Goal: Answer question/provide support: Share knowledge or assist other users

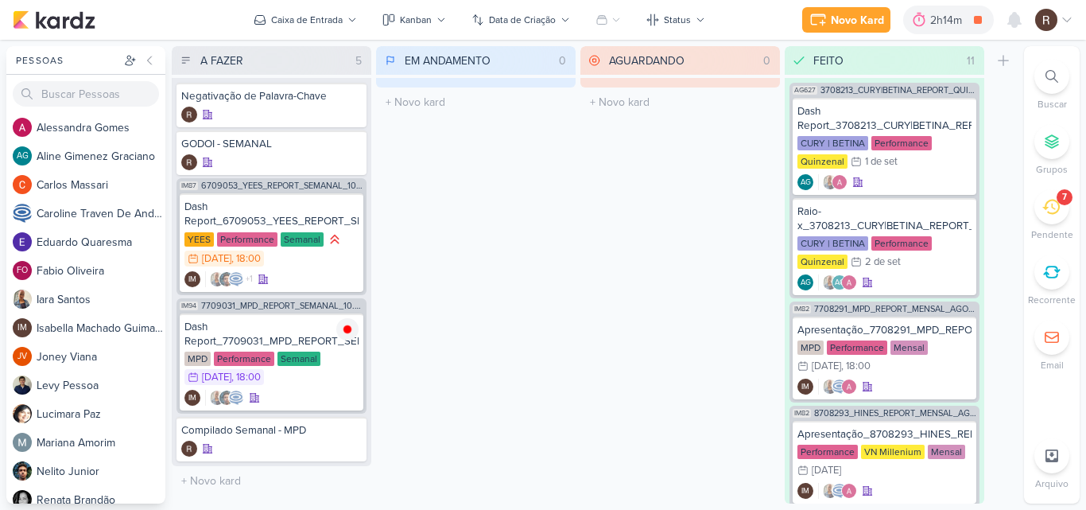
scroll to position [872, 0]
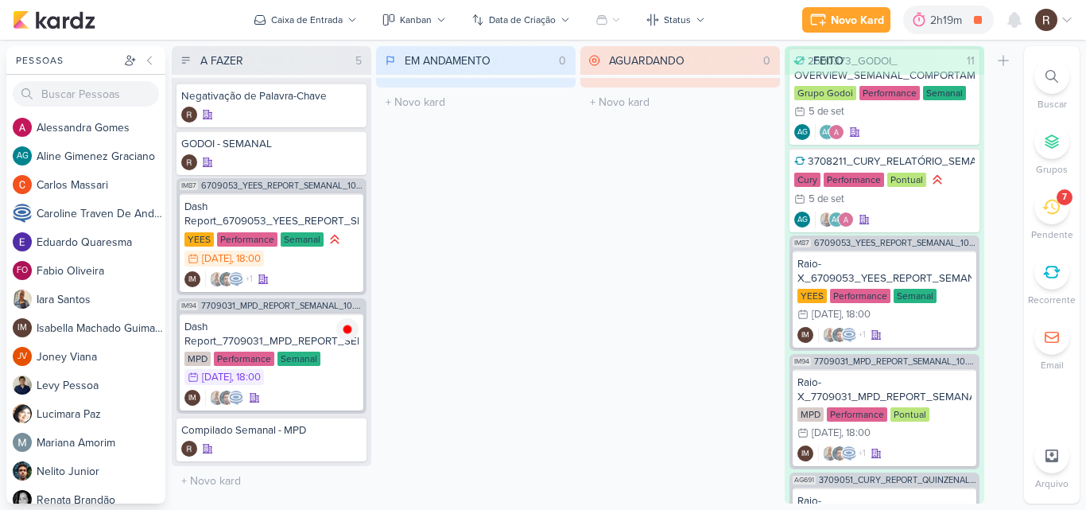
click at [1058, 208] on icon at bounding box center [1050, 206] width 17 height 17
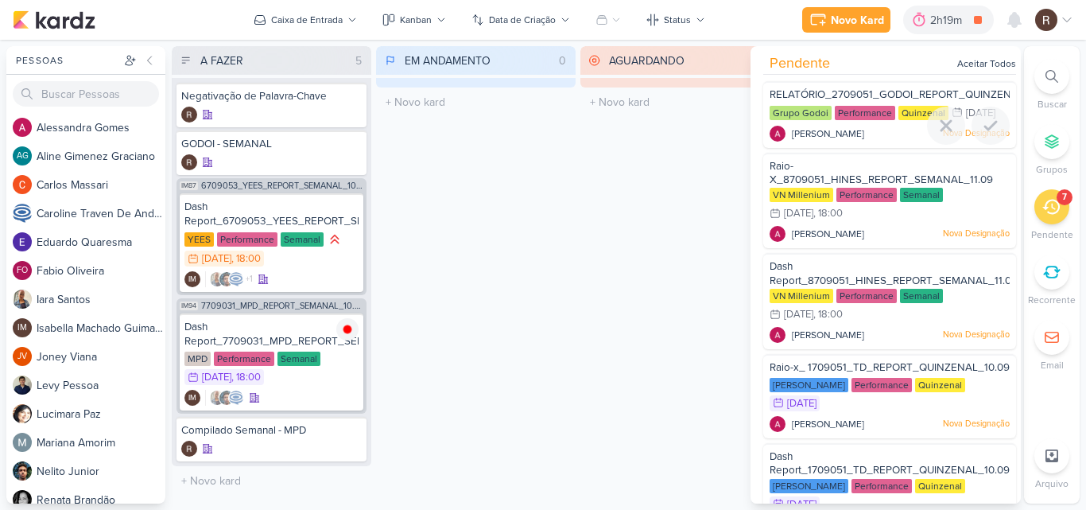
click at [845, 103] on div "RELATÓRIO_2709051_GODOI_REPORT_QUINZENAL_11.09" at bounding box center [890, 95] width 240 height 17
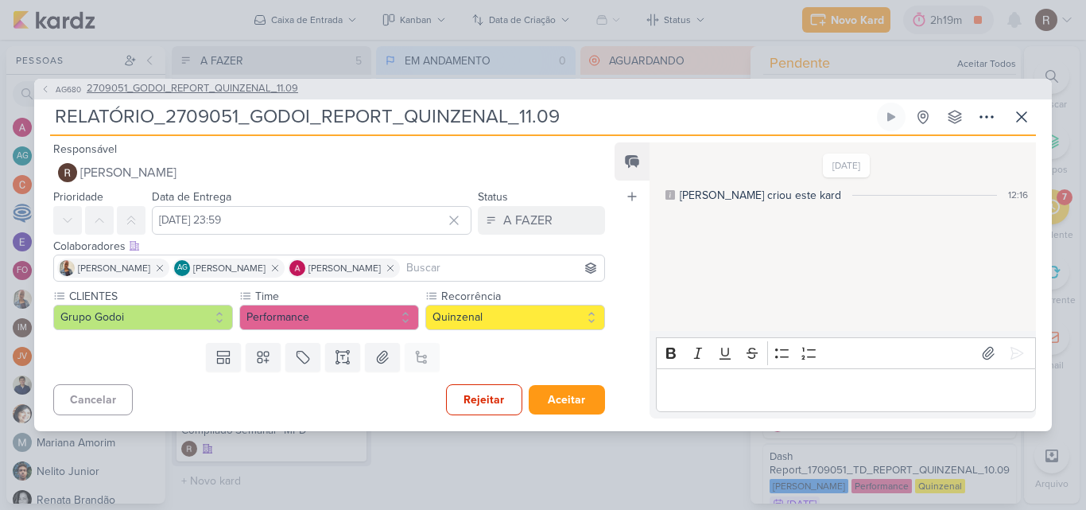
click at [260, 90] on span "2709051_GODOI_REPORT_QUINZENAL_11.09" at bounding box center [193, 89] width 212 height 16
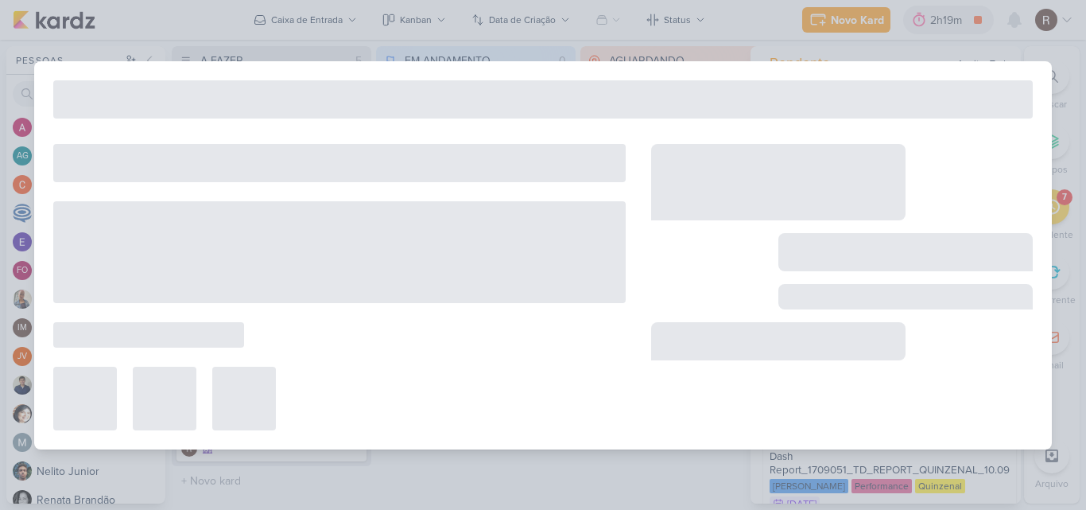
type input "2709051_GODOI_REPORT_QUINZENAL_11.09"
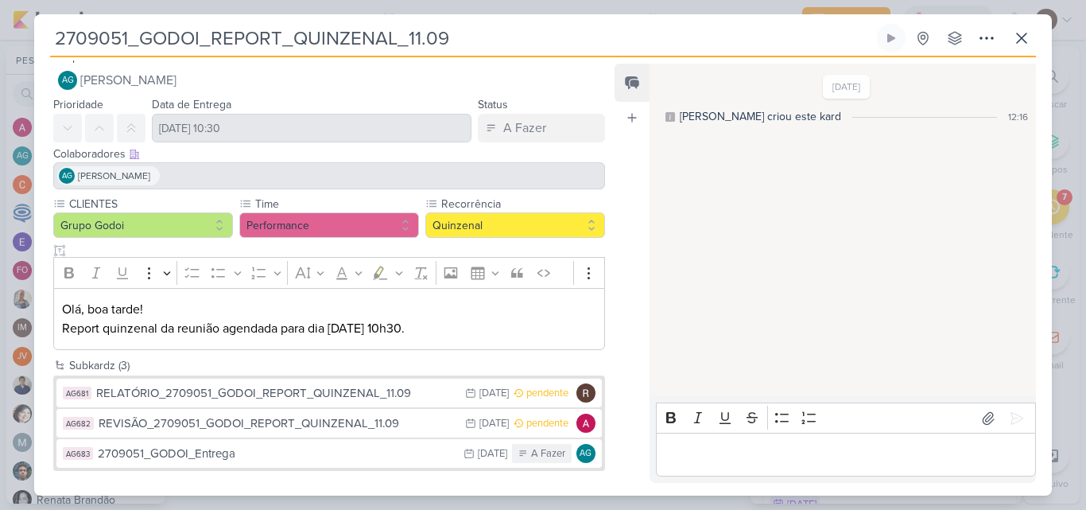
scroll to position [17, 0]
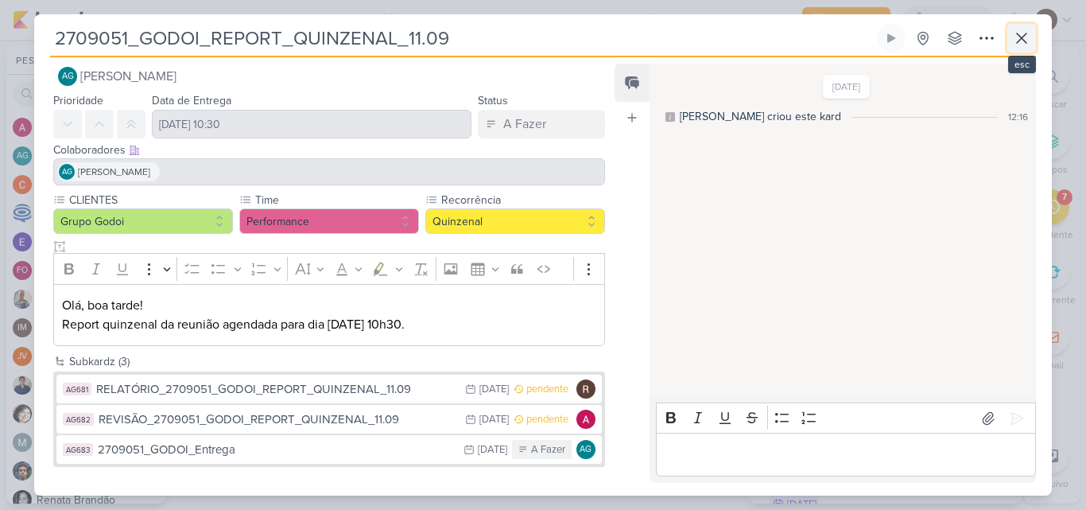
click at [1024, 37] on icon at bounding box center [1021, 38] width 19 height 19
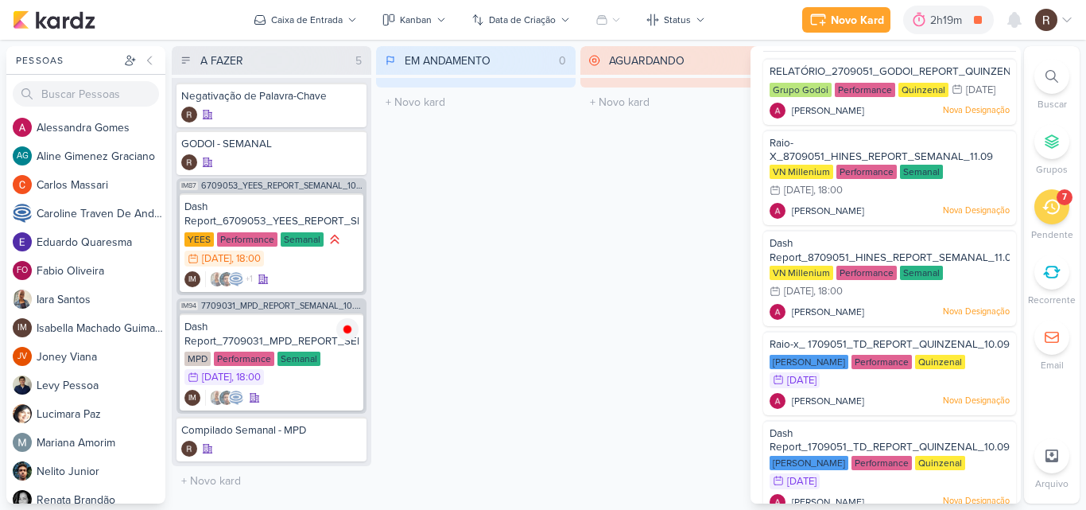
scroll to position [0, 0]
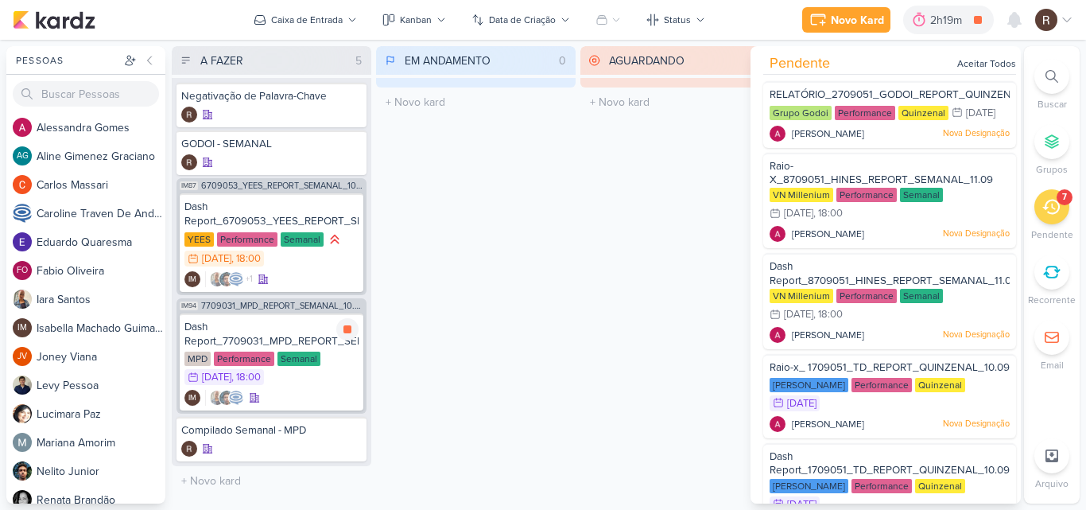
click at [265, 332] on div "Dash Report_7709031_MPD_REPORT_SEMANAL_10.09" at bounding box center [271, 334] width 174 height 29
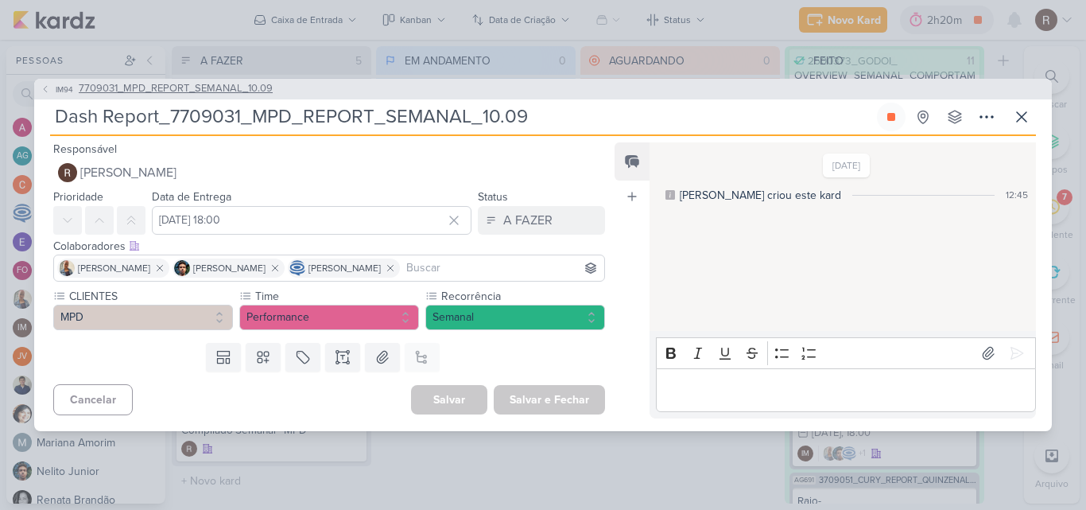
click at [234, 84] on span "7709031_MPD_REPORT_SEMANAL_10.09" at bounding box center [176, 89] width 194 height 16
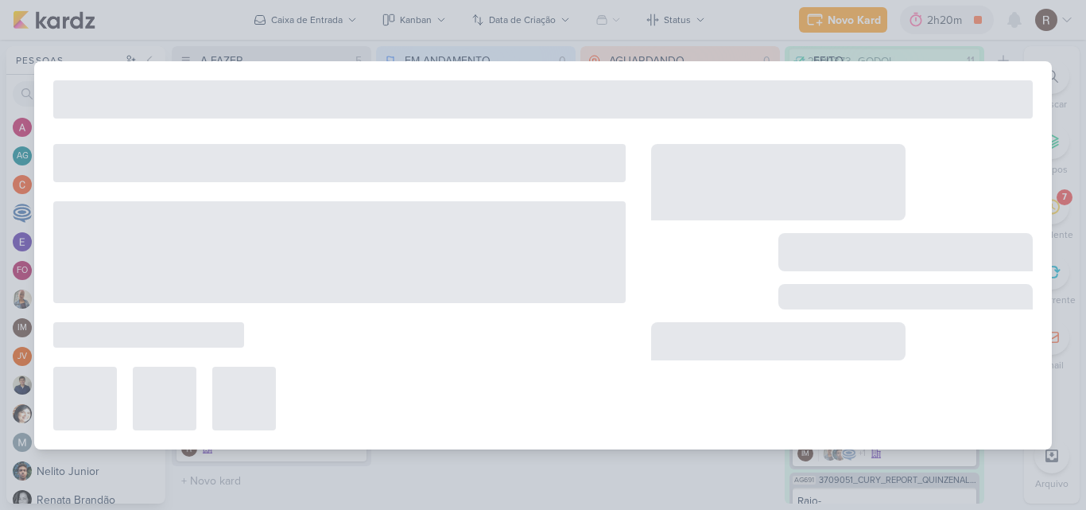
type input "7709031_MPD_REPORT_SEMANAL_10.09"
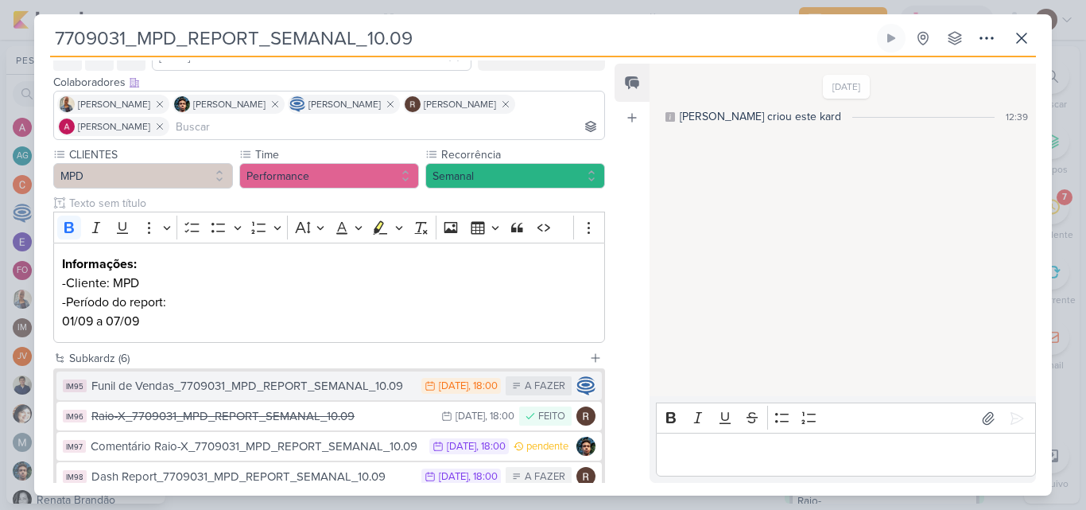
scroll to position [86, 0]
click at [343, 389] on div "Funil de Vendas_7709031_MPD_REPORT_SEMANAL_10.09" at bounding box center [252, 385] width 322 height 18
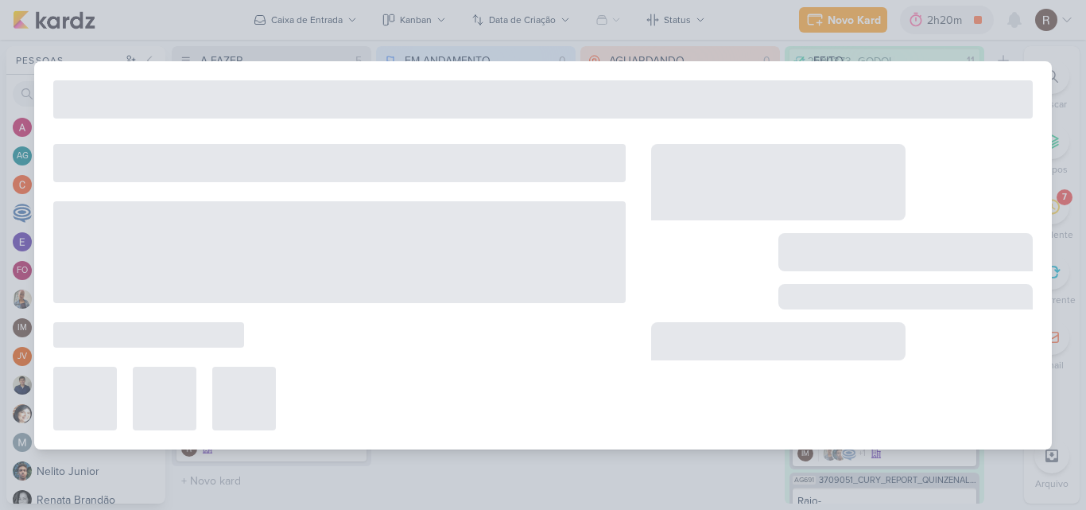
type input "Funil de Vendas_7709031_MPD_REPORT_SEMANAL_10.09"
type input "[DATE] 18:00"
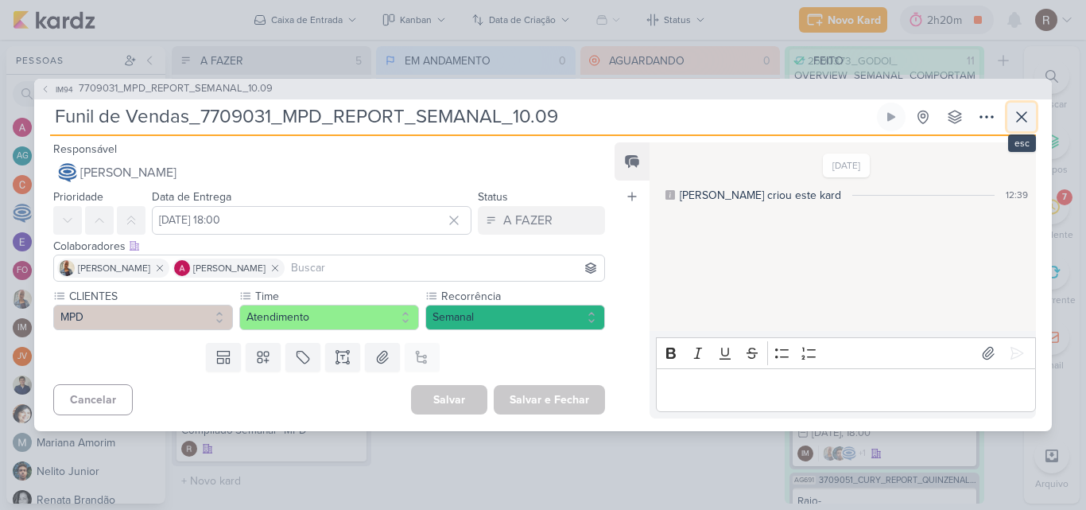
click at [1023, 121] on icon at bounding box center [1021, 116] width 19 height 19
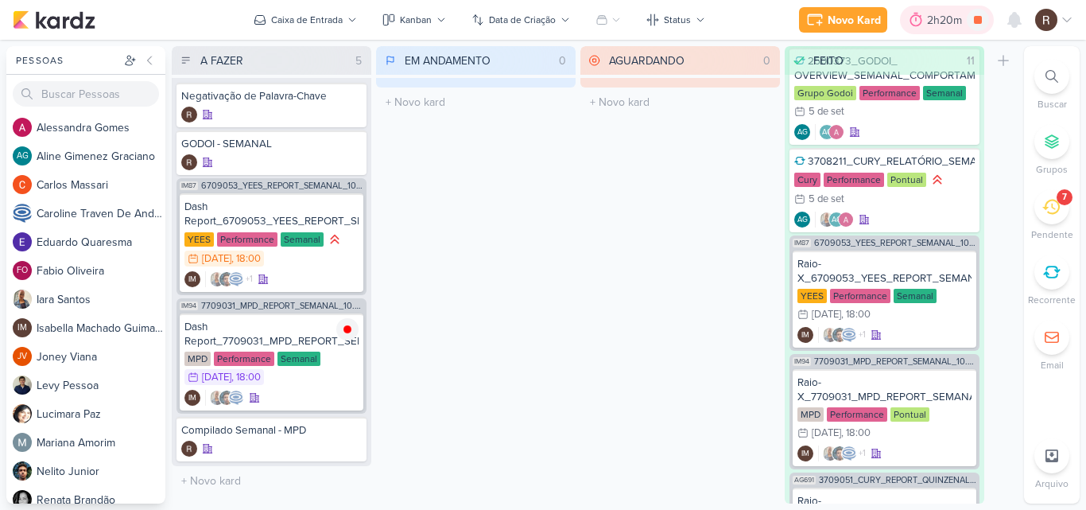
click at [927, 21] on div "2h20m" at bounding box center [947, 20] width 40 height 17
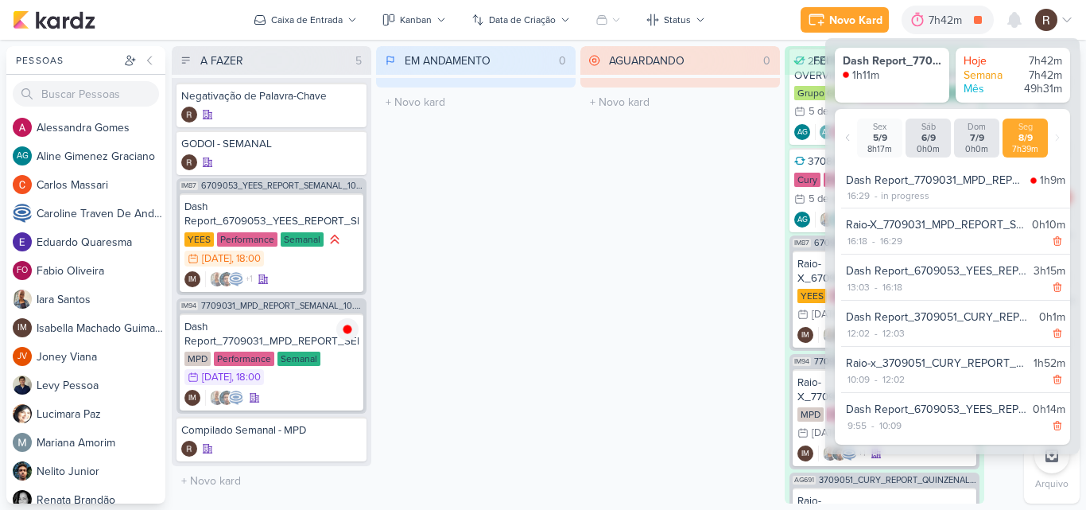
click at [592, 264] on div "AGUARDANDO 0 Mover Para Esquerda Mover Para Direita [GEOGRAPHIC_DATA] O título …" at bounding box center [680, 274] width 200 height 457
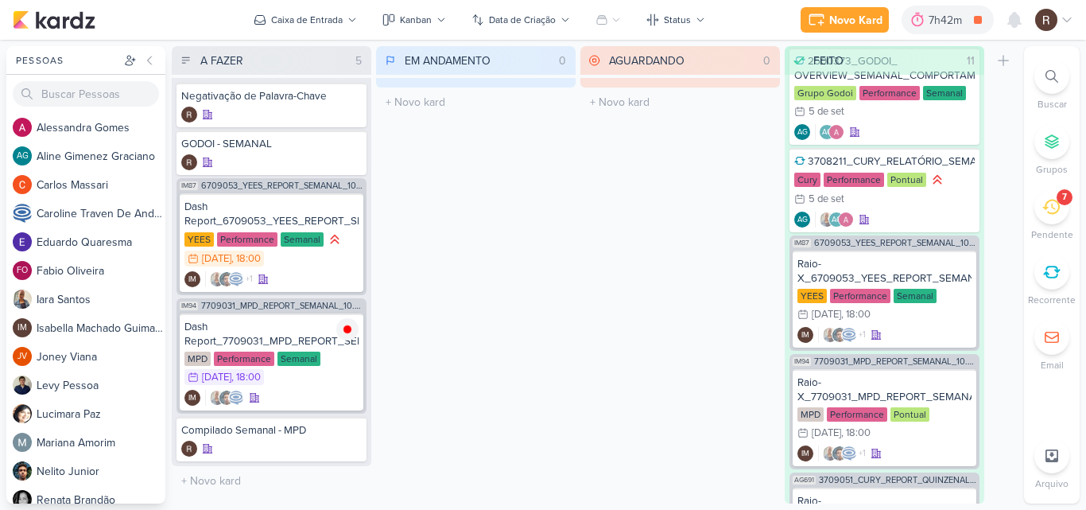
click at [1047, 208] on icon at bounding box center [1050, 207] width 17 height 15
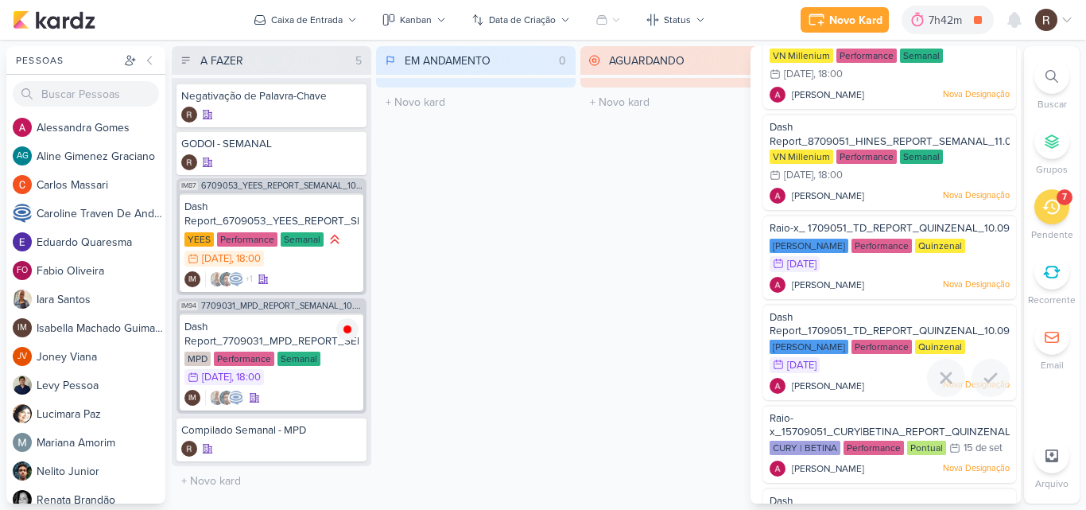
scroll to position [225, 0]
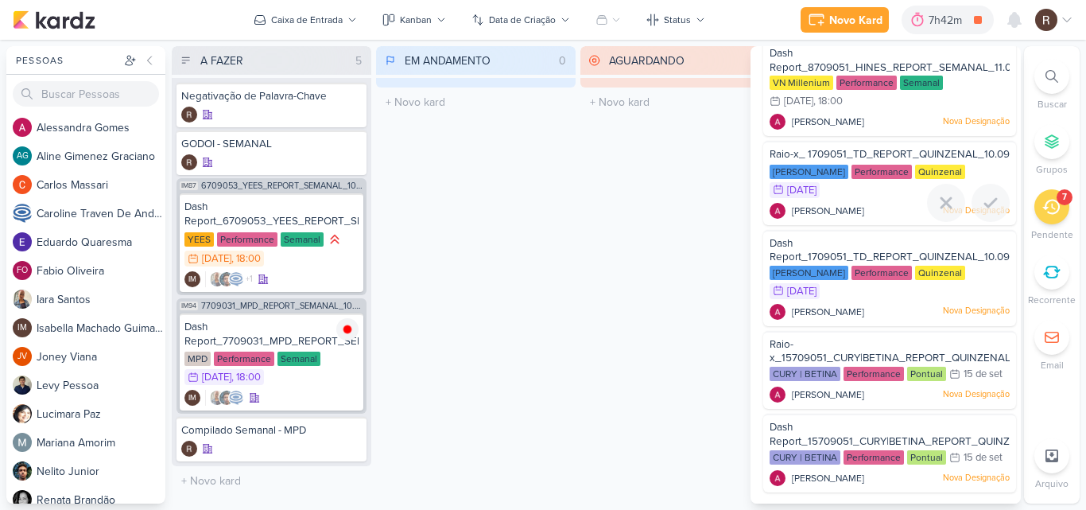
click at [820, 153] on span "Raio-x_ 1709051_TD_REPORT_QUINZENAL_10.09" at bounding box center [890, 154] width 240 height 13
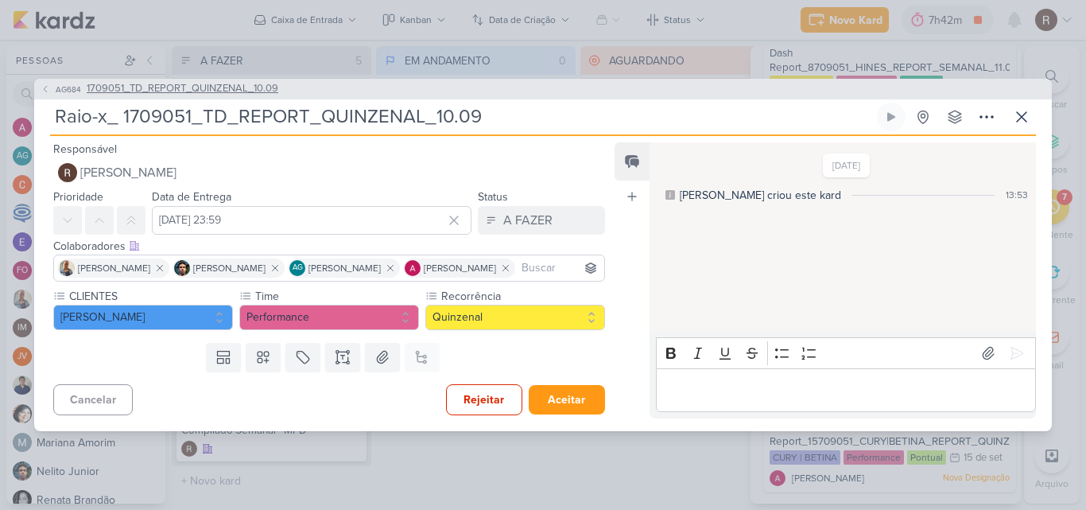
click at [221, 89] on span "1709051_TD_REPORT_QUINZENAL_10.09" at bounding box center [183, 89] width 192 height 16
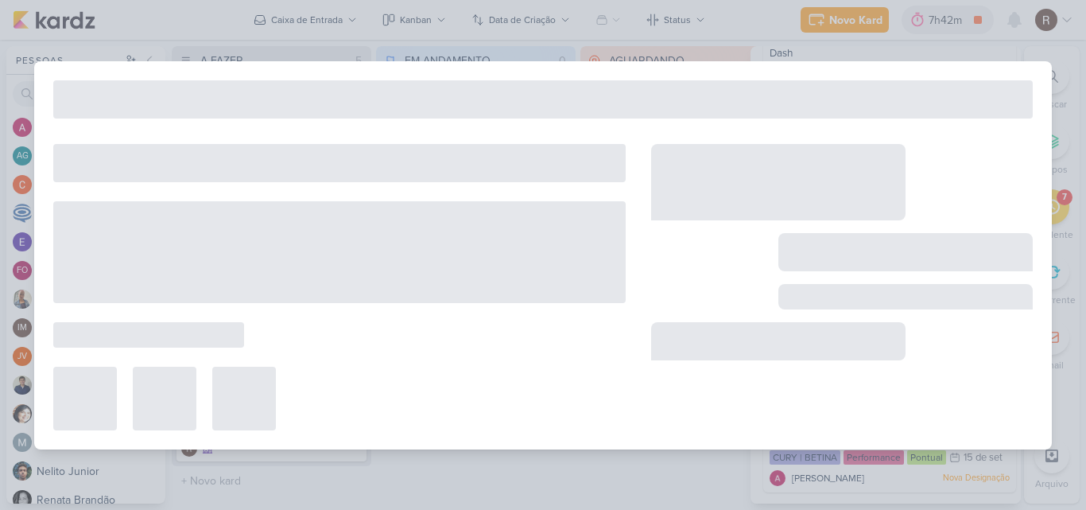
type input "1709051_TD_REPORT_QUINZENAL_10.09"
type input "[DATE] 16:00"
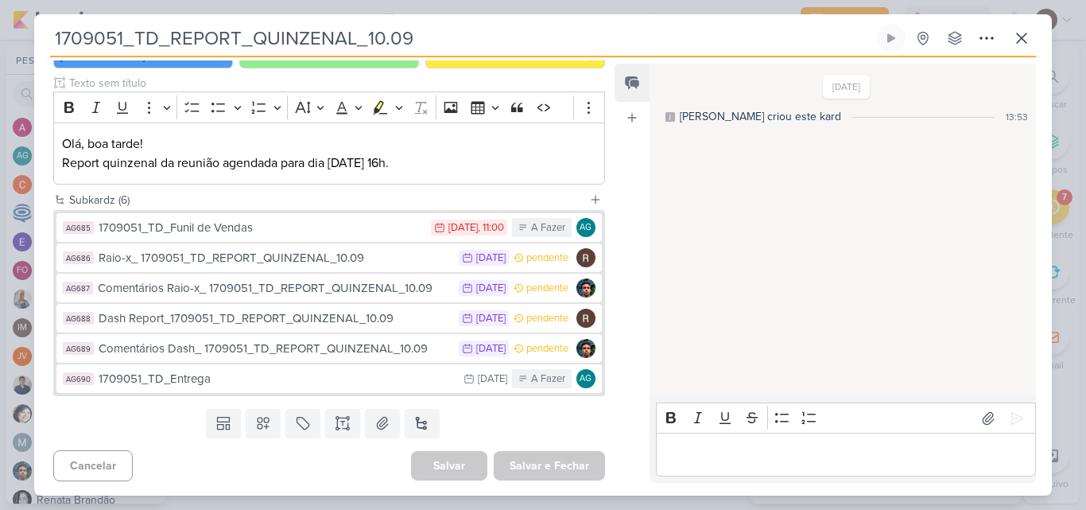
scroll to position [207, 0]
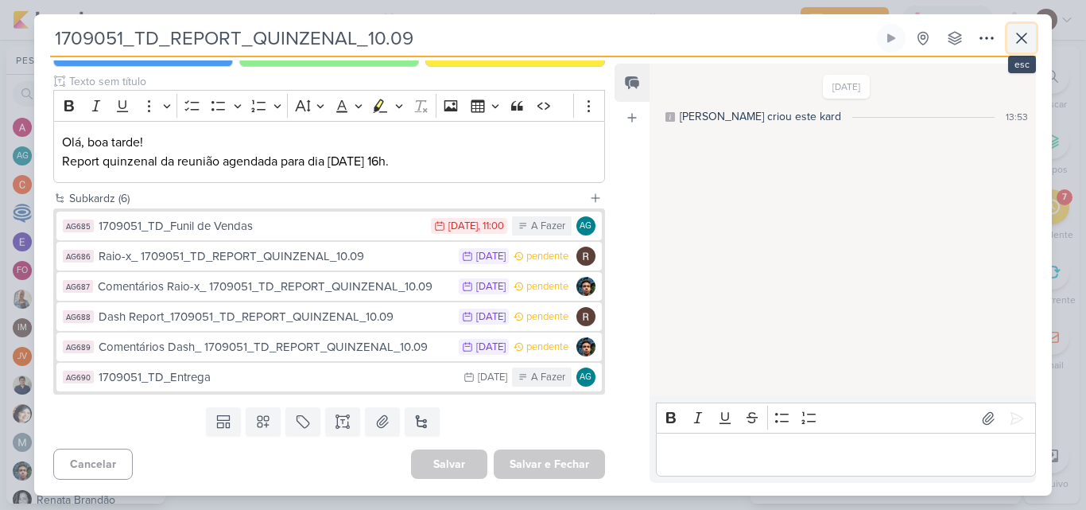
click at [1023, 39] on icon at bounding box center [1022, 38] width 10 height 10
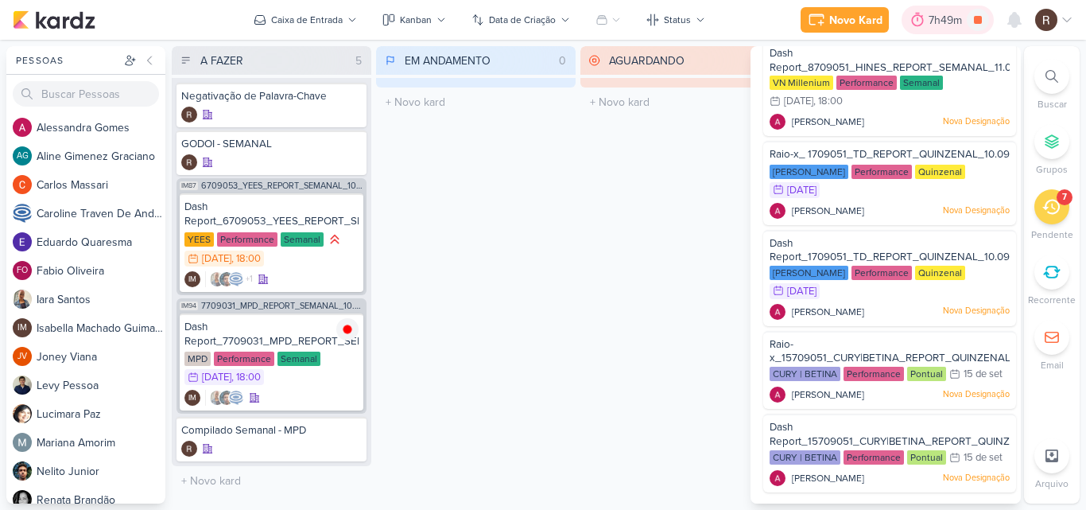
click at [926, 15] on div at bounding box center [917, 19] width 22 height 25
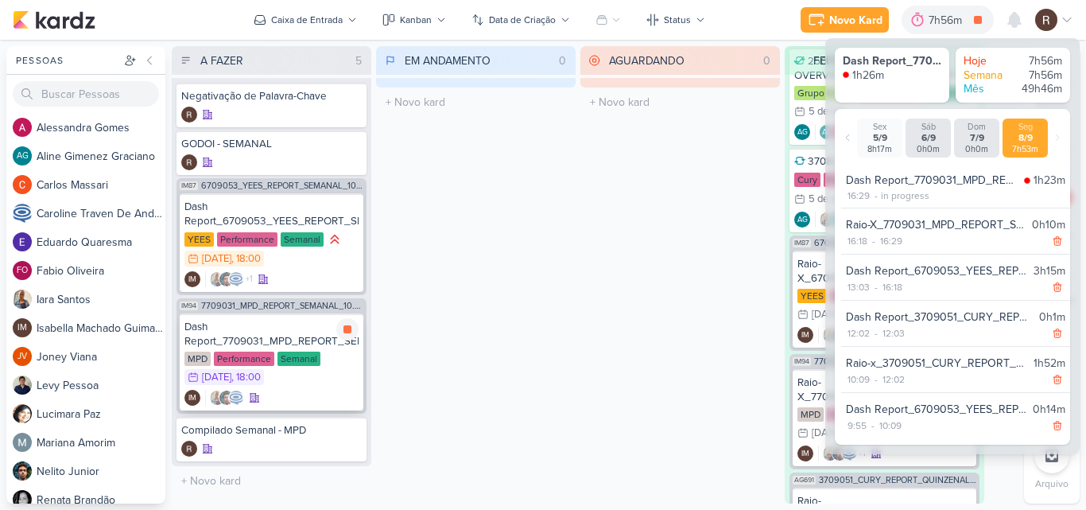
click at [270, 338] on div "Dash Report_7709031_MPD_REPORT_SEMANAL_10.09" at bounding box center [271, 334] width 174 height 29
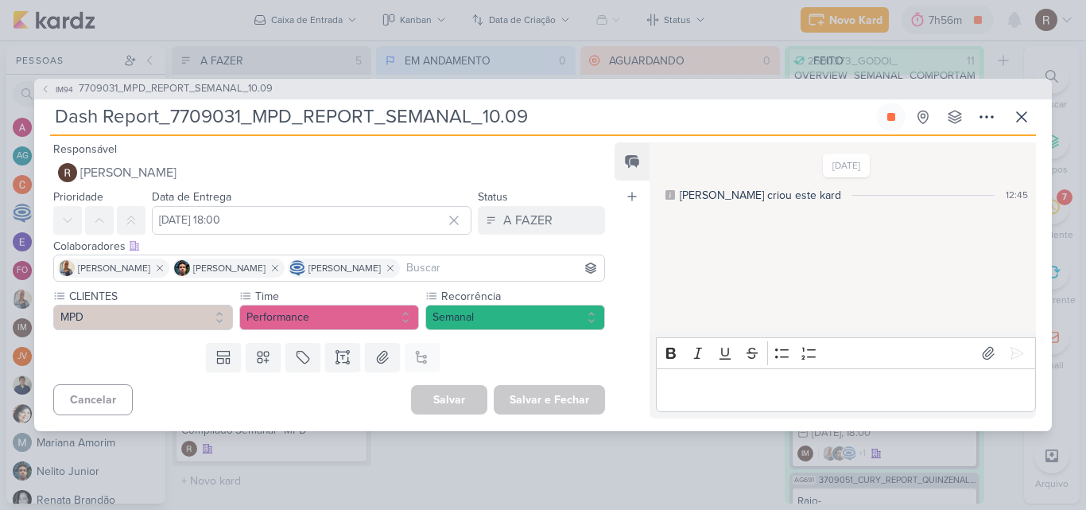
click at [732, 387] on p "Editor editing area: main" at bounding box center [845, 389] width 363 height 19
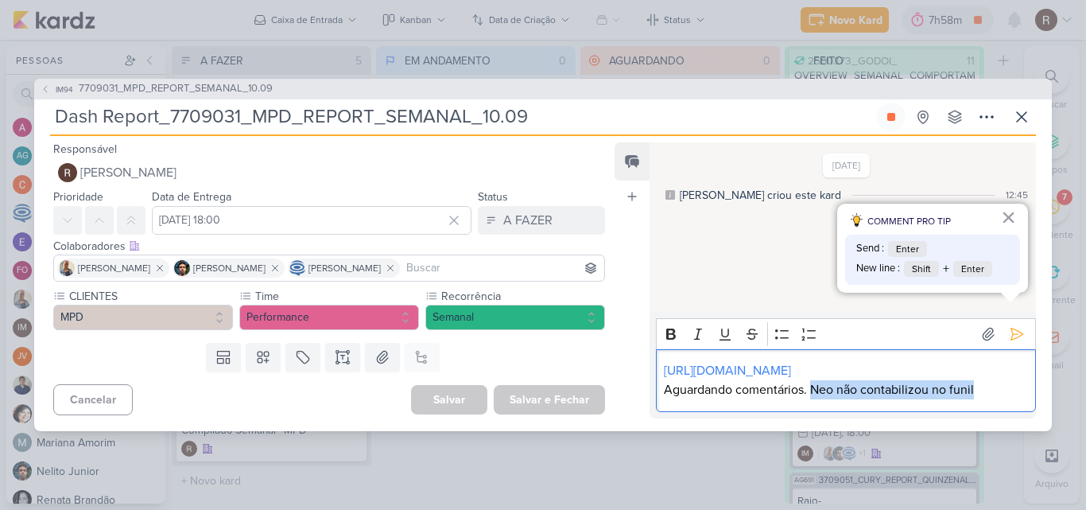
drag, startPoint x: 813, startPoint y: 395, endPoint x: 988, endPoint y: 402, distance: 175.1
click at [988, 402] on div "[URL][DOMAIN_NAME] Aguardando comentários. Neo não contabilizou no funil" at bounding box center [846, 380] width 380 height 63
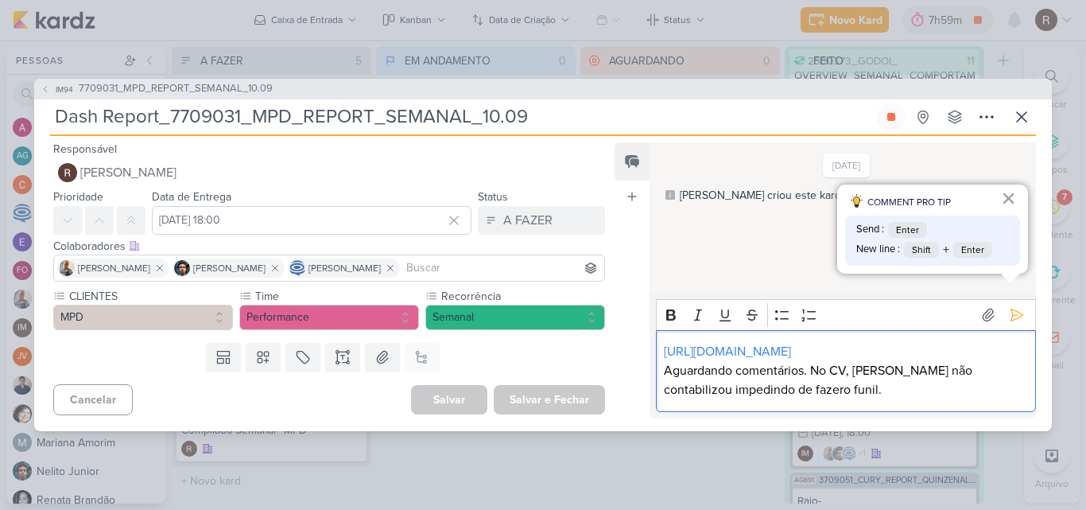
click at [771, 389] on p "Aguardando comentários. No CV, [PERSON_NAME] não contabilizou impedindo de faze…" at bounding box center [845, 380] width 363 height 38
click at [833, 386] on p "Aguardando comentários. No CV, [PERSON_NAME] não contabilizou impedindo de faze…" at bounding box center [845, 380] width 363 height 38
click at [877, 374] on p "Aguardando comentários. No CV, [PERSON_NAME] não contabilizou impedindo de faze…" at bounding box center [845, 380] width 363 height 38
click at [893, 395] on p "Aguardando comentários. No CV, Neo Alphaville não contabilizou impedindo de faz…" at bounding box center [845, 380] width 363 height 38
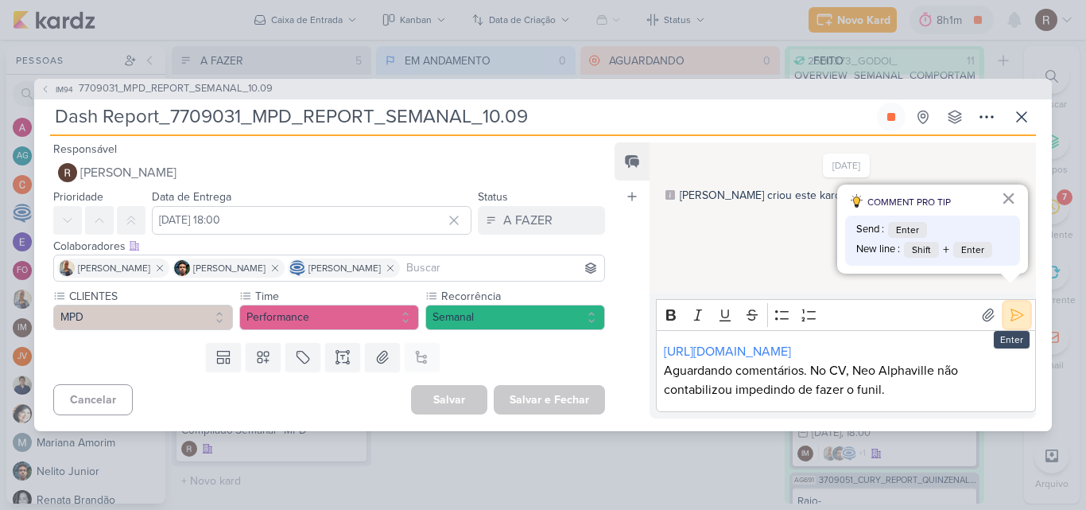
click at [1011, 309] on icon at bounding box center [1017, 315] width 12 height 12
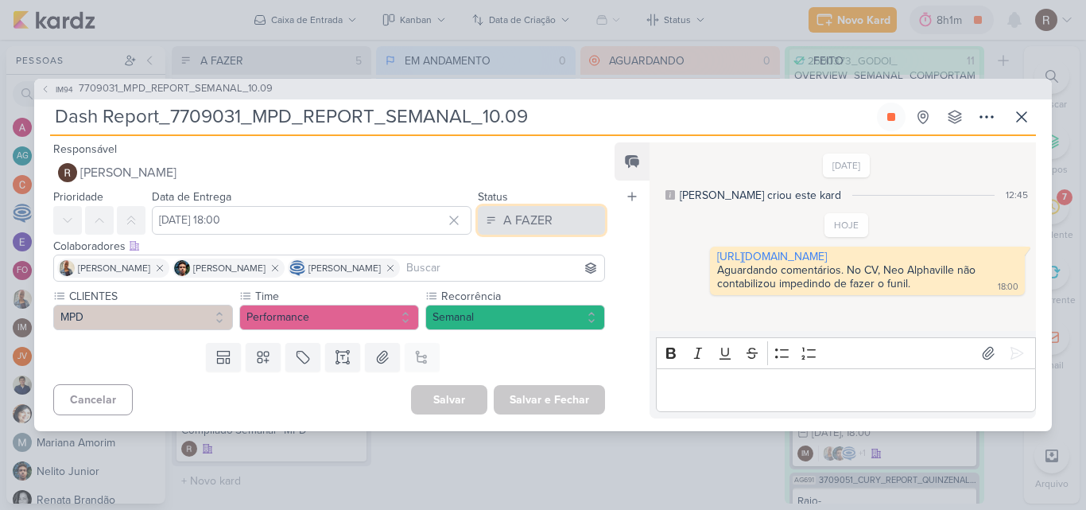
click at [569, 221] on button "A FAZER" at bounding box center [541, 220] width 127 height 29
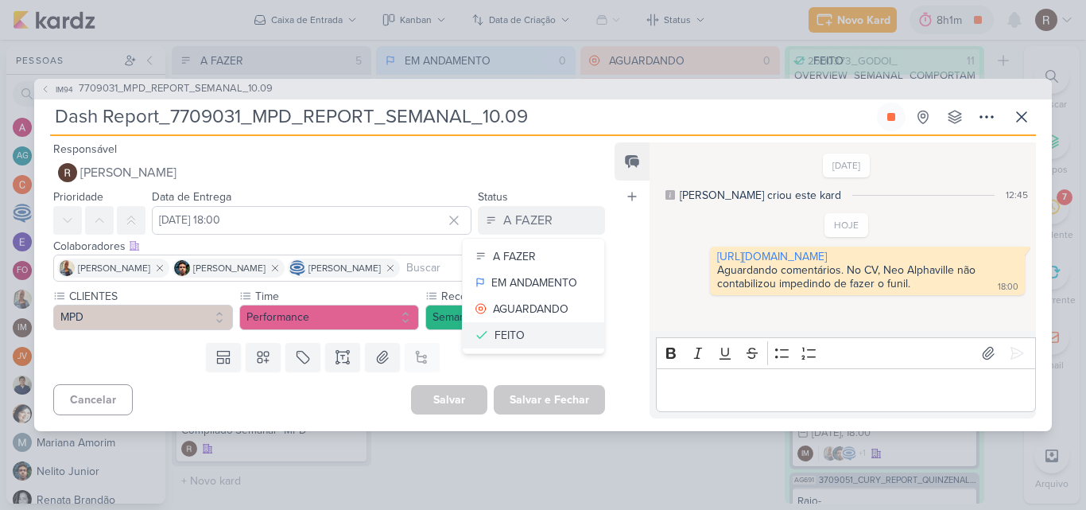
click at [536, 327] on button "FEITO" at bounding box center [534, 335] width 142 height 26
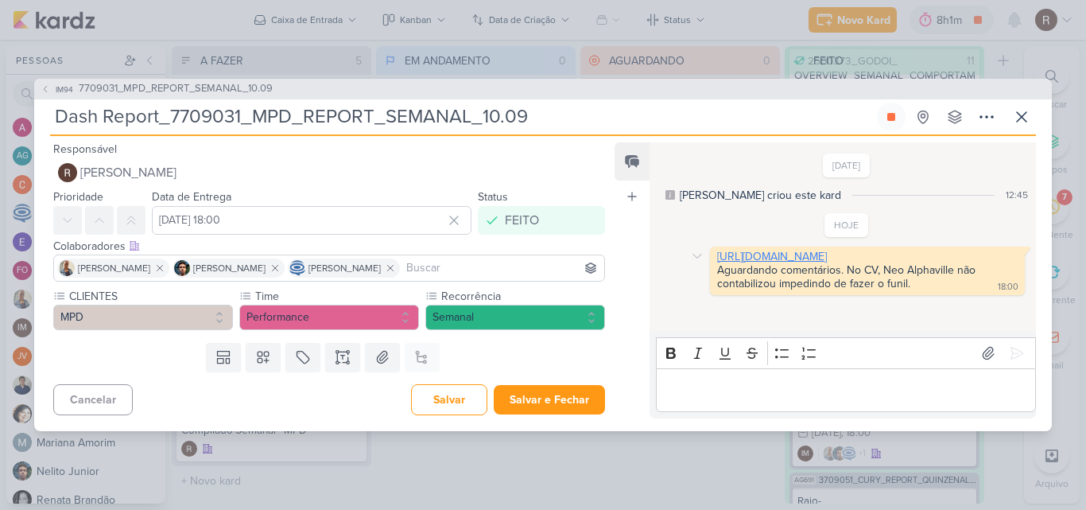
click at [765, 263] on link "[URL][DOMAIN_NAME]" at bounding box center [772, 257] width 110 height 14
click at [545, 397] on button "Salvar e Fechar" at bounding box center [549, 399] width 111 height 29
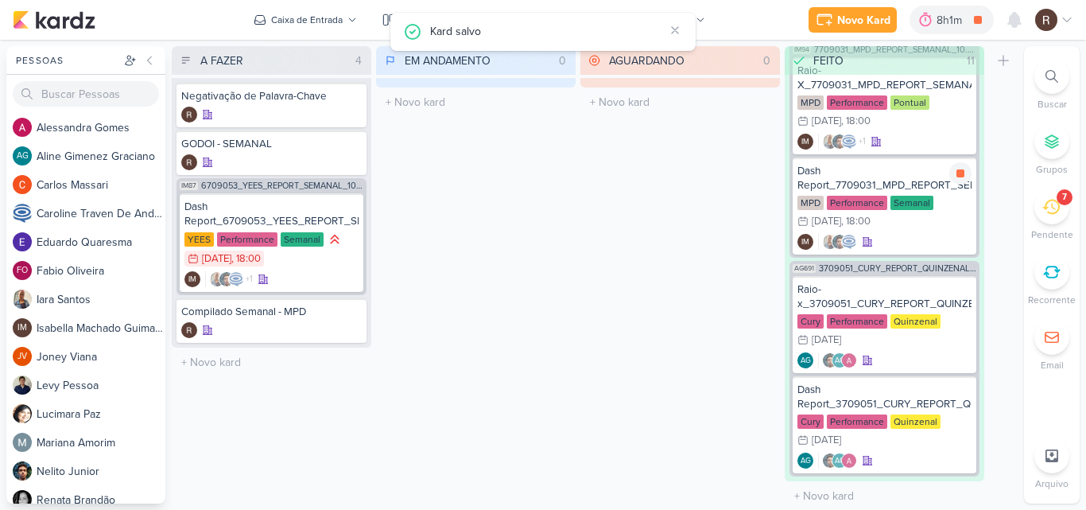
scroll to position [1190, 0]
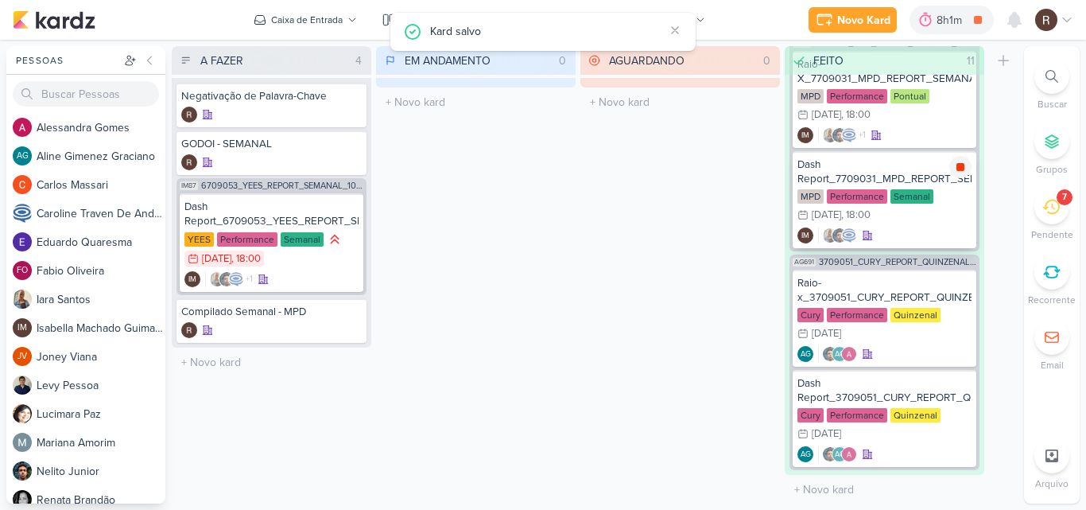
click at [964, 168] on icon at bounding box center [961, 167] width 8 height 8
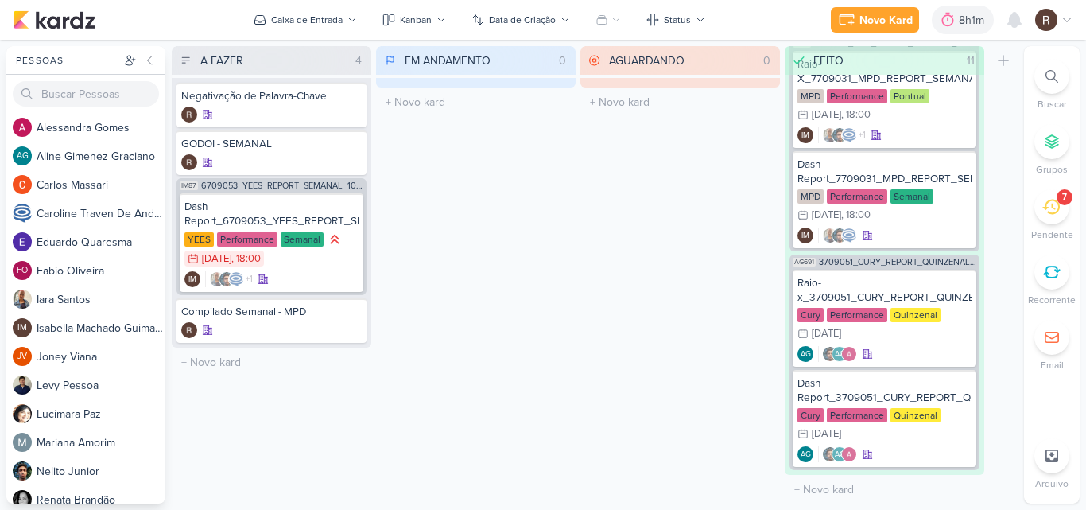
click at [621, 195] on div "AGUARDANDO 0 Mover Para Esquerda Mover Para Direita [GEOGRAPHIC_DATA] O título …" at bounding box center [680, 274] width 200 height 457
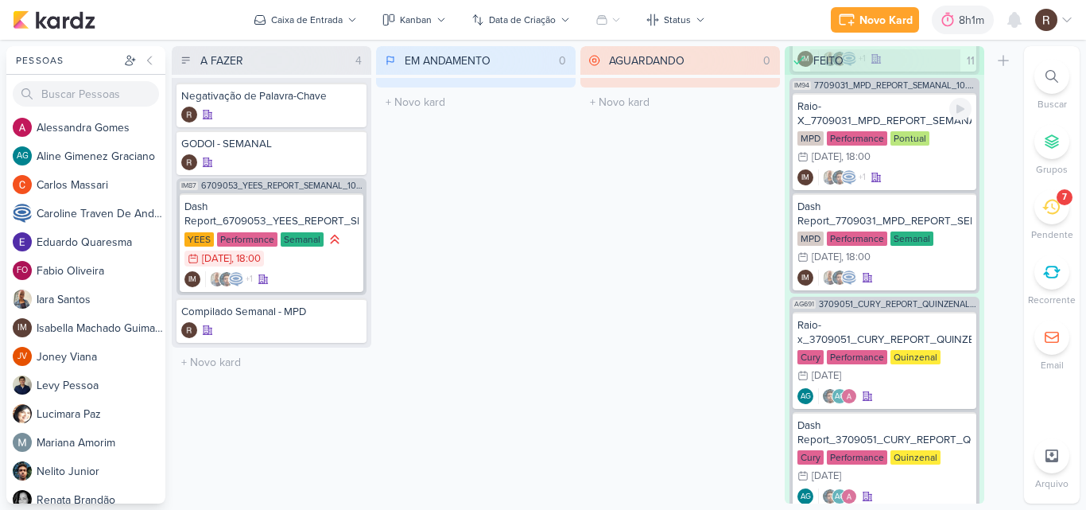
scroll to position [1111, 0]
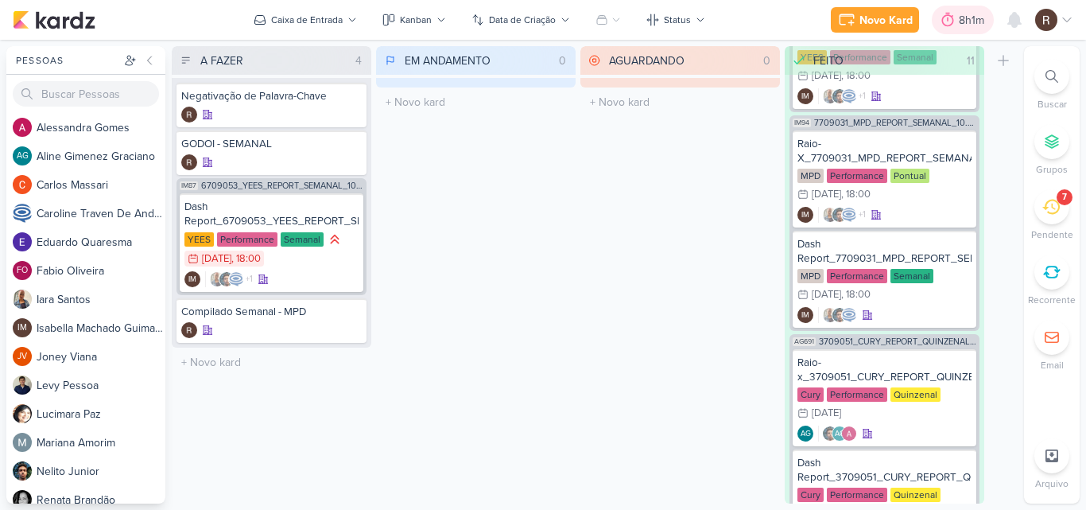
click at [953, 21] on icon at bounding box center [948, 20] width 12 height 14
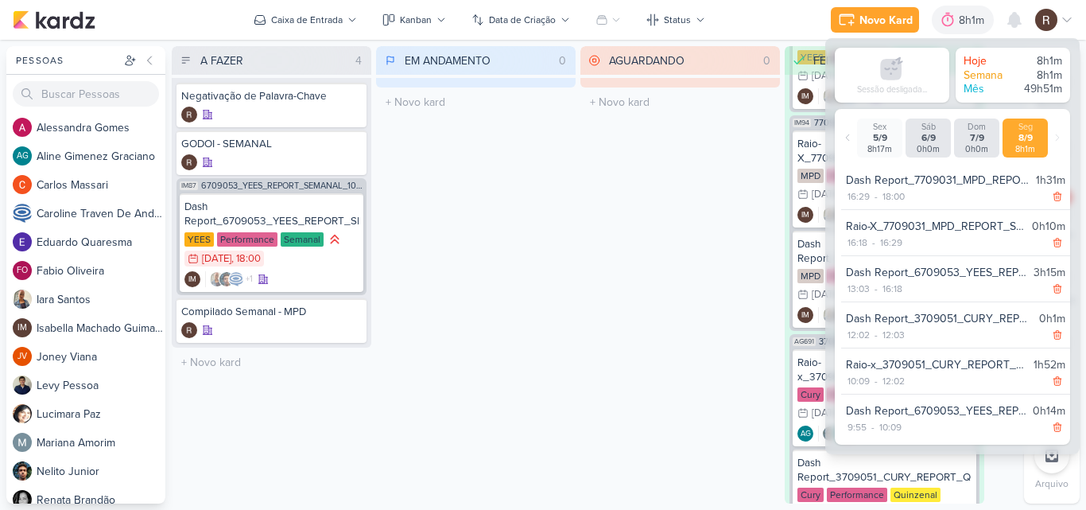
click at [622, 290] on div "AGUARDANDO 0 Mover Para Esquerda Mover Para Direita [GEOGRAPHIC_DATA] O título …" at bounding box center [680, 274] width 200 height 457
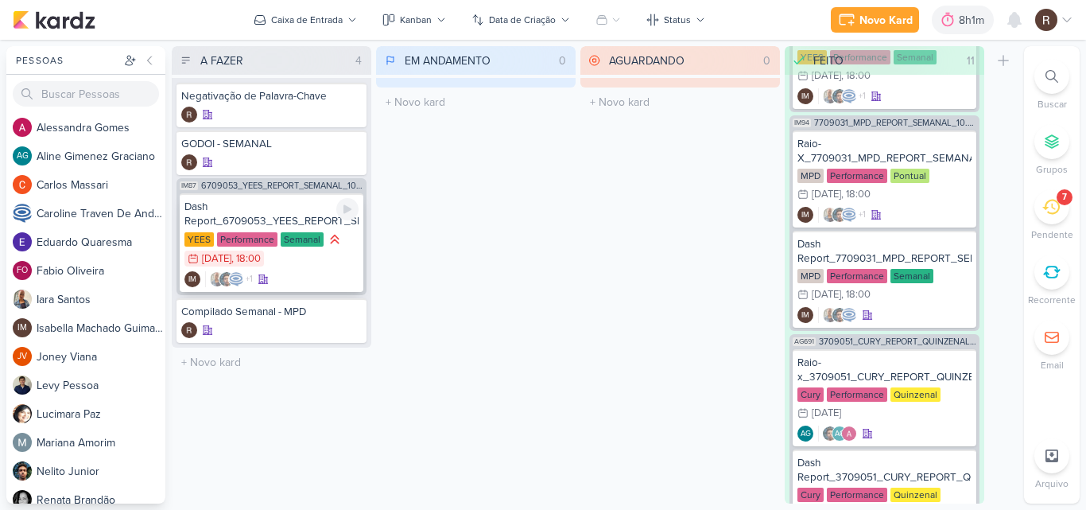
click at [278, 212] on div "Dash Report_6709053_YEES_REPORT_SEMANAL_09.09_MARKETING" at bounding box center [271, 214] width 174 height 29
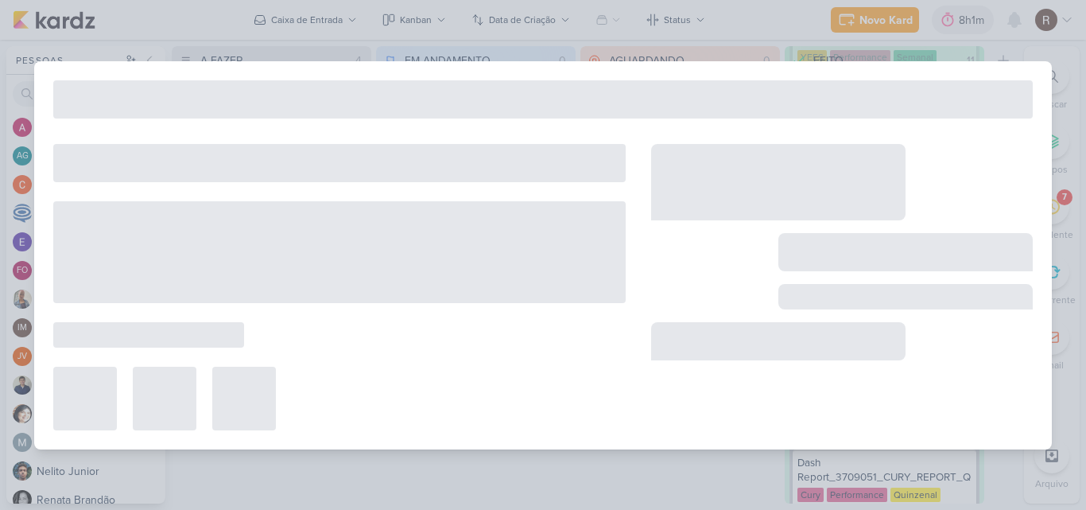
type input "Dash Report_6709053_YEES_REPORT_SEMANAL_09.09_MARKETING"
type input "[DATE] 18:00"
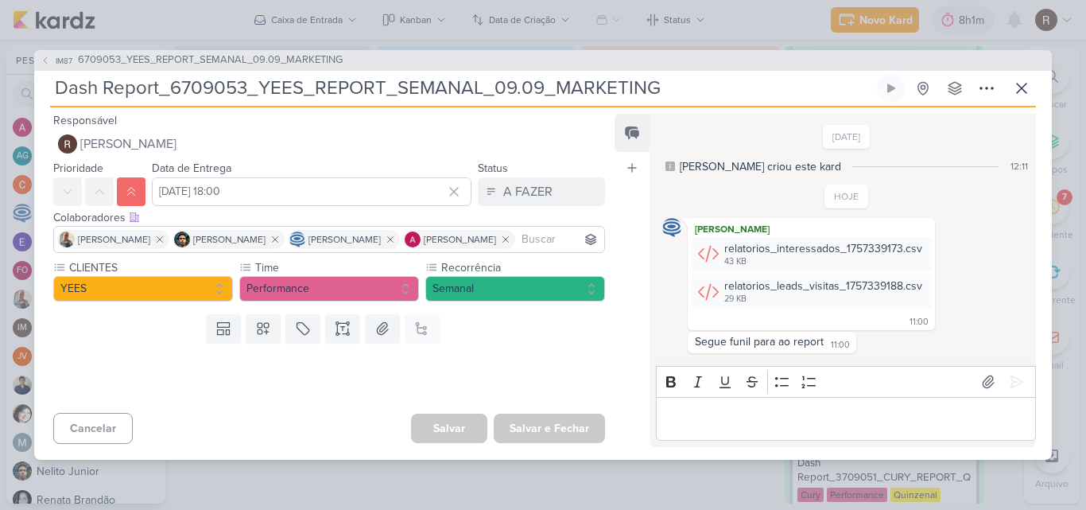
click at [745, 409] on p "Editor editing area: main" at bounding box center [845, 418] width 363 height 19
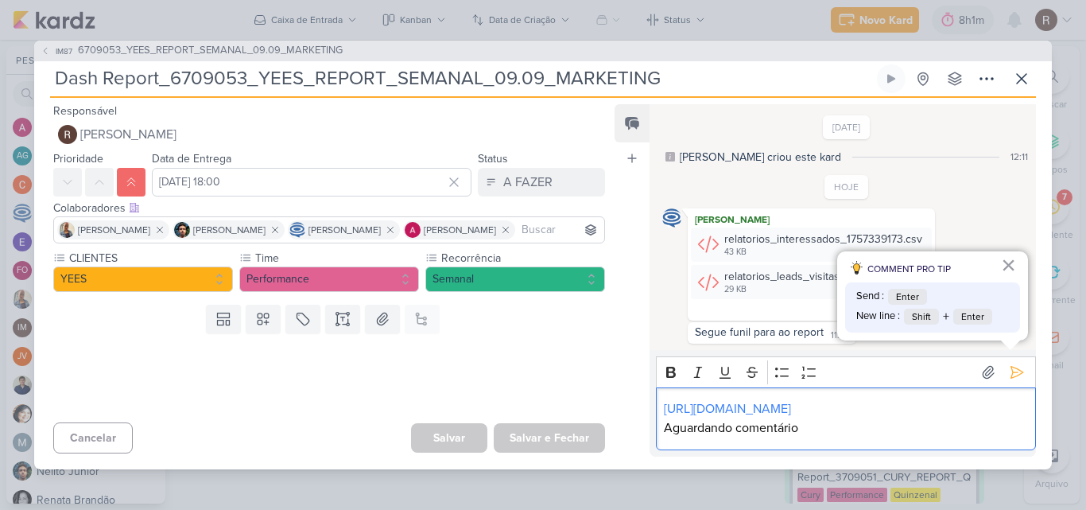
click at [820, 435] on p "Aguardando comentário" at bounding box center [845, 427] width 363 height 19
click at [1011, 367] on icon at bounding box center [1017, 373] width 12 height 12
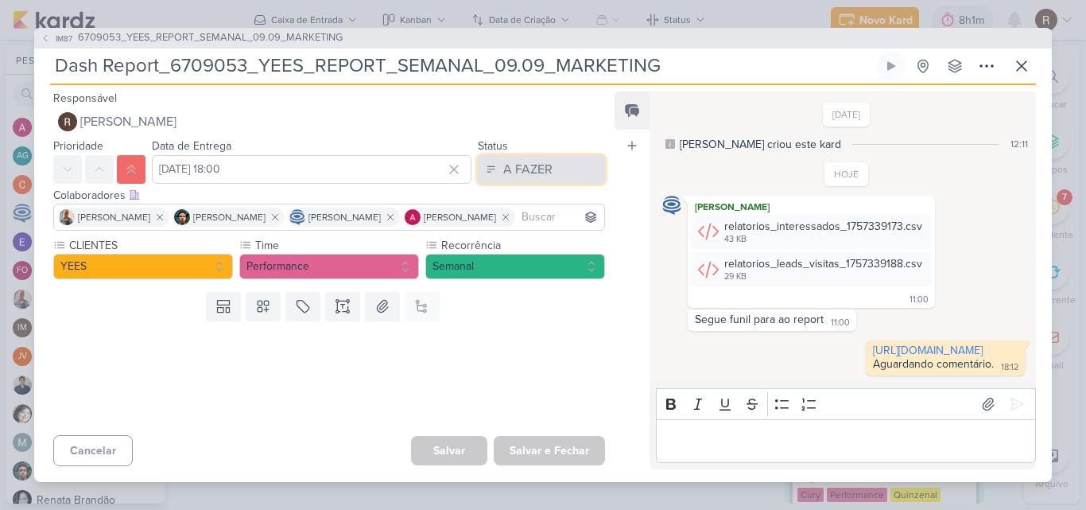
click at [547, 155] on button "A FAZER" at bounding box center [541, 169] width 127 height 29
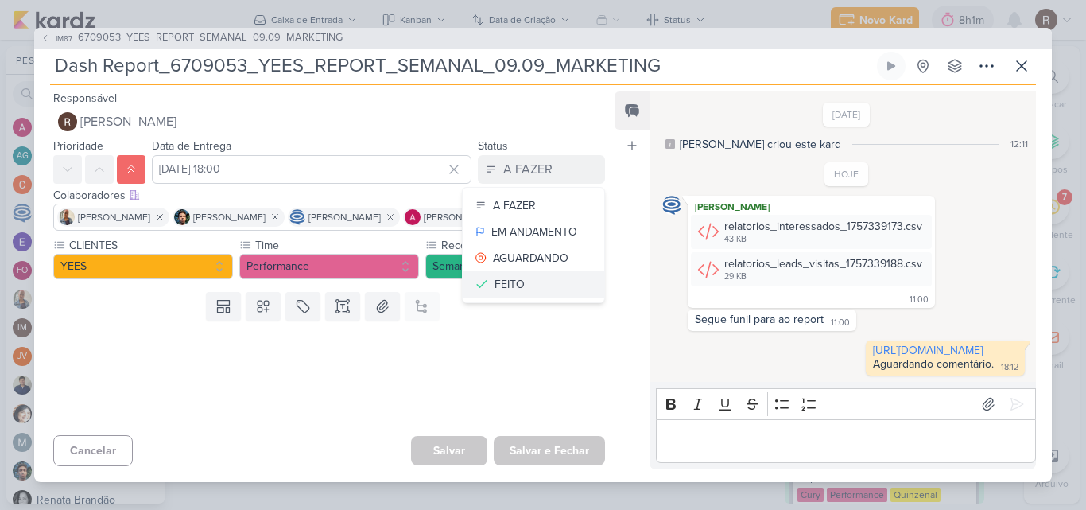
click at [541, 271] on button "FEITO" at bounding box center [534, 284] width 142 height 26
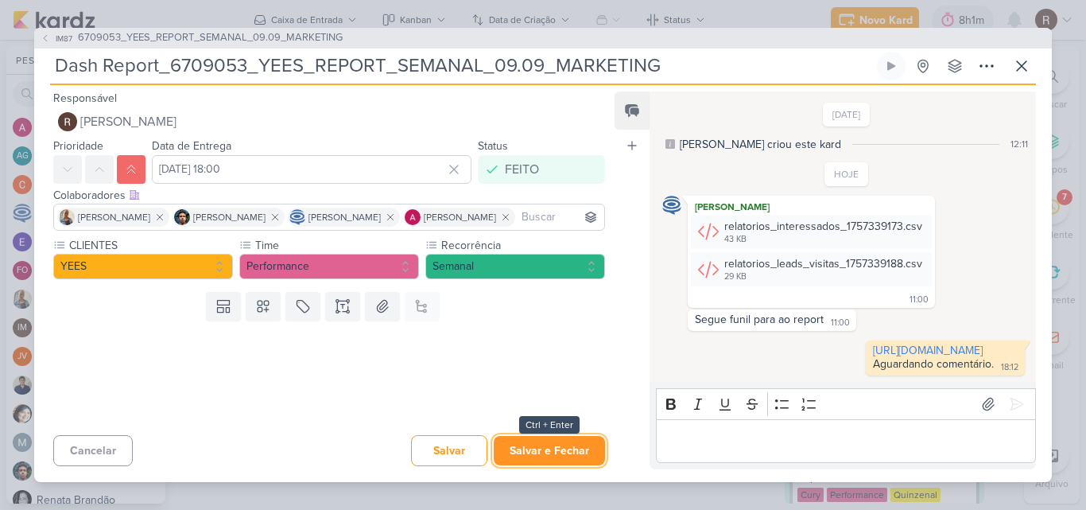
click at [553, 454] on button "Salvar e Fechar" at bounding box center [549, 450] width 111 height 29
